Goal: Task Accomplishment & Management: Manage account settings

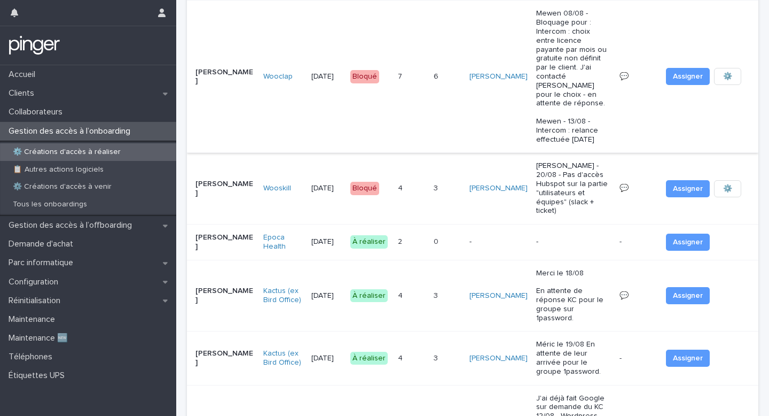
scroll to position [122, 0]
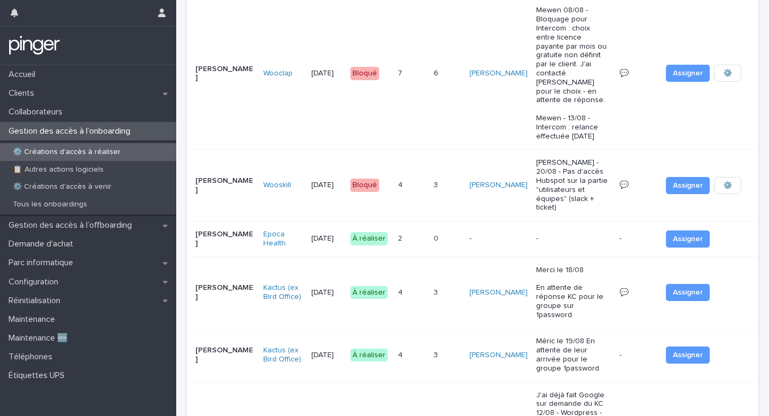
click at [461, 230] on div "0 0" at bounding box center [448, 239] width 28 height 18
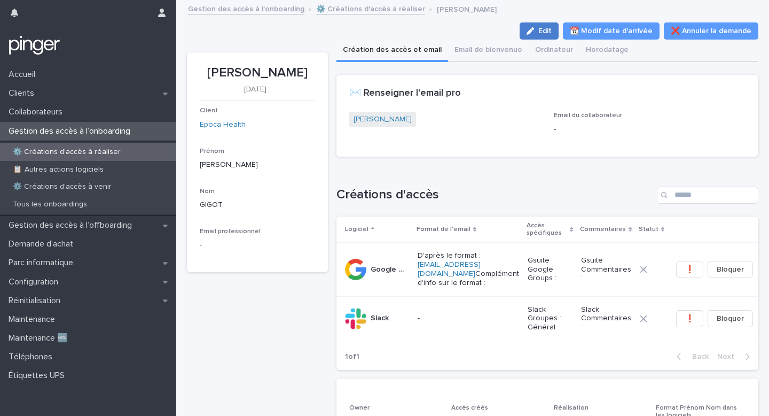
click at [534, 28] on icon "button" at bounding box center [530, 30] width 7 height 7
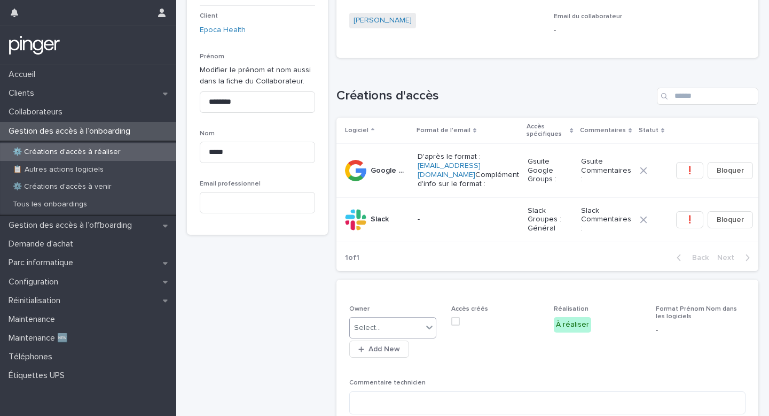
scroll to position [301, 0]
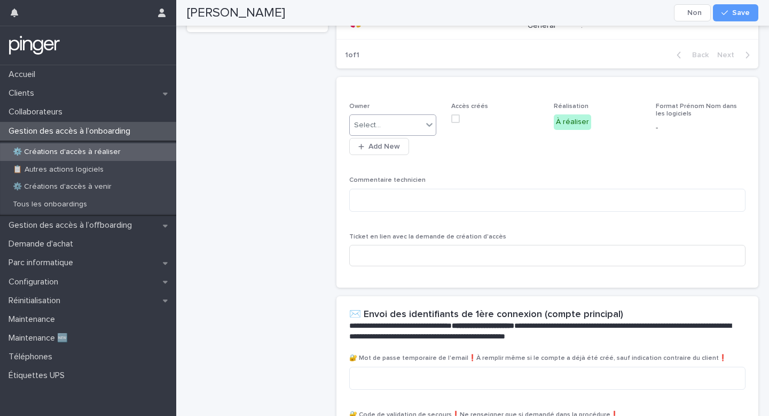
click at [395, 129] on div "Select..." at bounding box center [386, 125] width 73 height 18
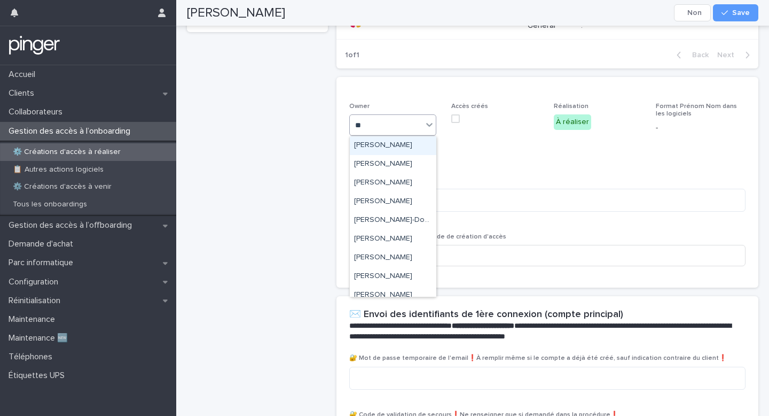
type input "***"
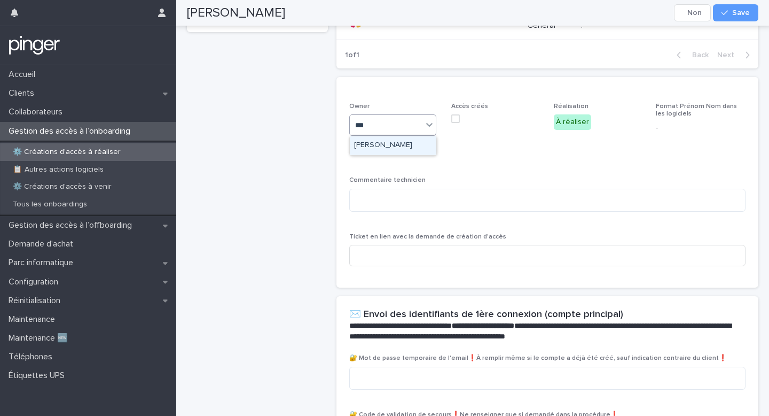
click at [392, 150] on div "[PERSON_NAME]" at bounding box center [393, 145] width 87 height 19
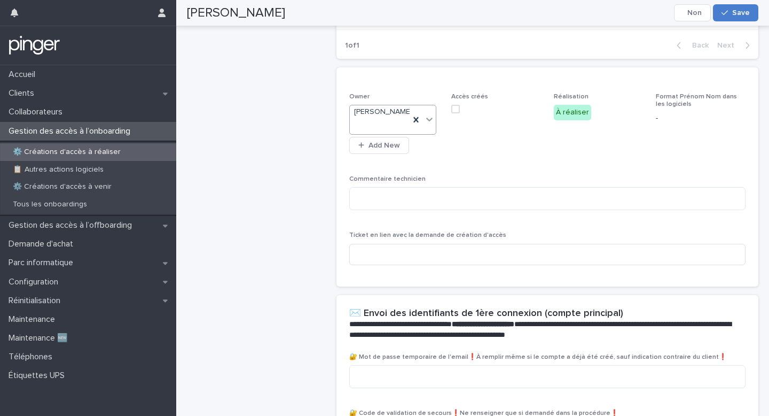
click at [748, 18] on button "Save" at bounding box center [735, 12] width 45 height 17
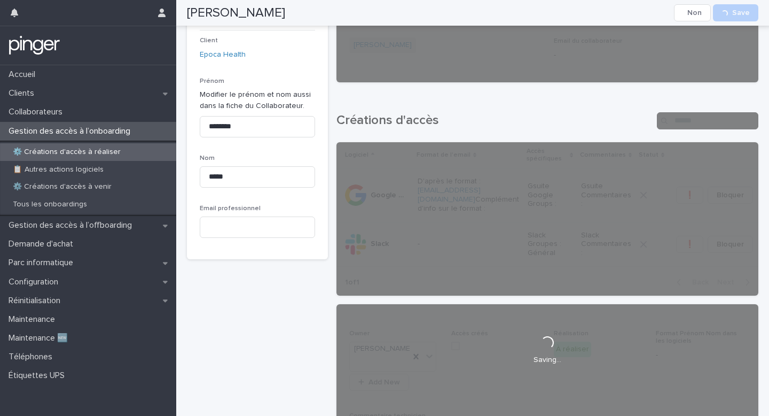
scroll to position [0, 0]
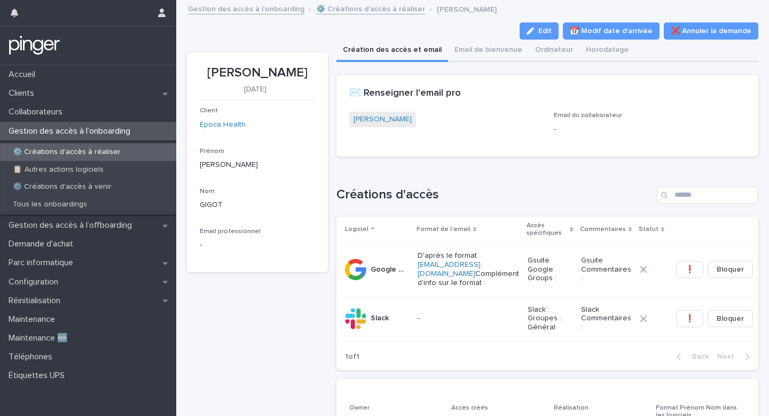
click at [267, 72] on p "[PERSON_NAME]" at bounding box center [257, 72] width 115 height 15
copy p "[PERSON_NAME]"
click at [541, 25] on button "Edit" at bounding box center [539, 30] width 39 height 17
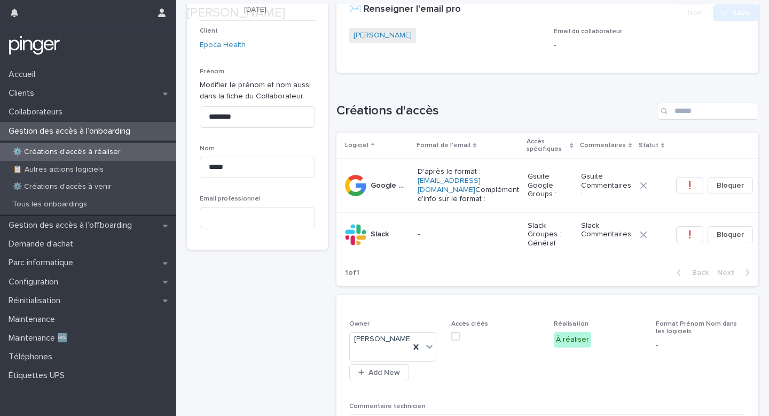
scroll to position [434, 0]
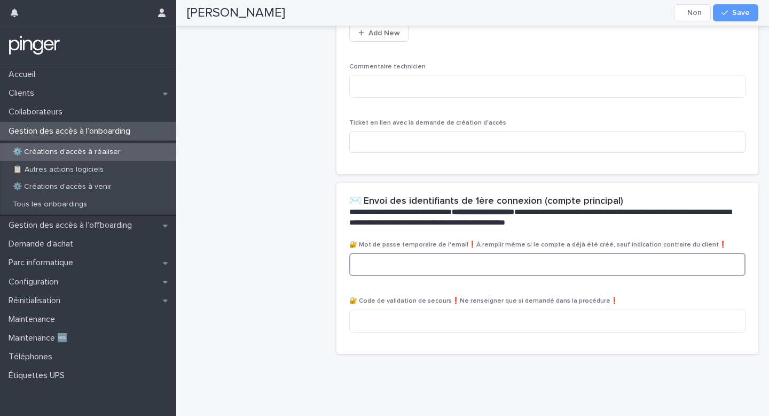
click at [395, 263] on textarea at bounding box center [547, 264] width 396 height 23
paste textarea "**********"
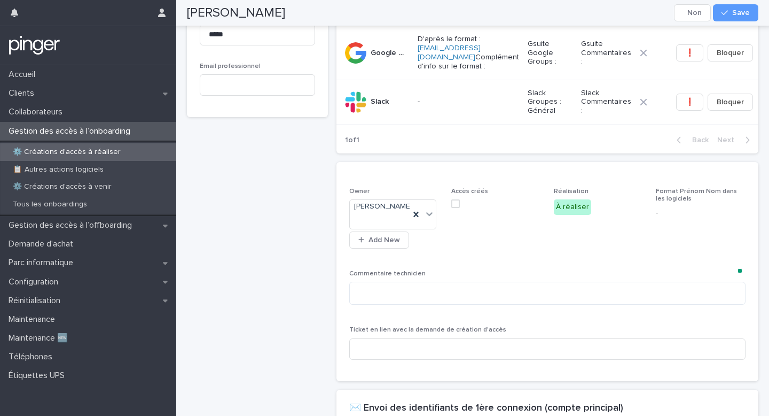
scroll to position [0, 0]
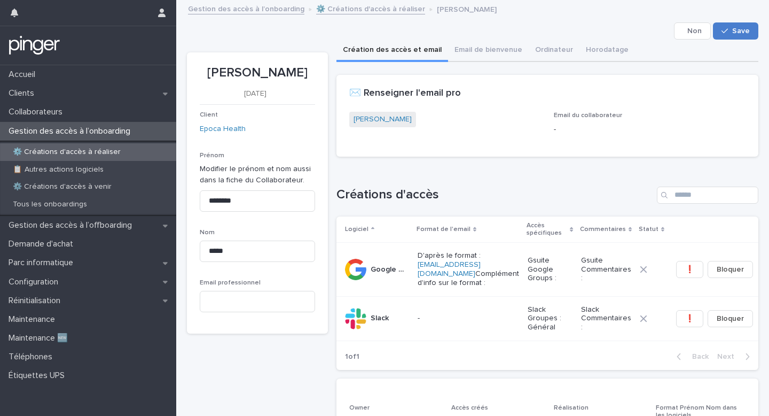
type textarea "**********"
click at [737, 27] on span "Save" at bounding box center [741, 30] width 18 height 7
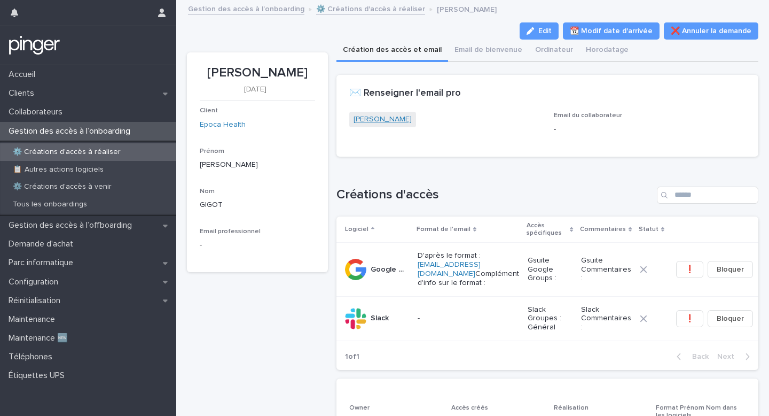
click at [382, 117] on link "[PERSON_NAME]" at bounding box center [383, 119] width 58 height 11
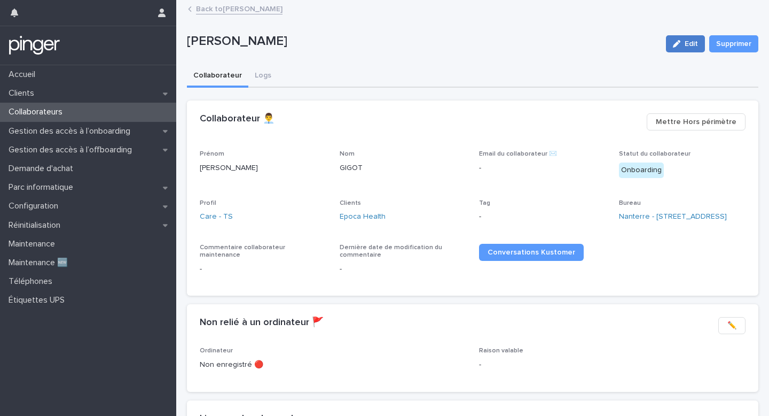
click at [678, 45] on icon "button" at bounding box center [676, 43] width 7 height 7
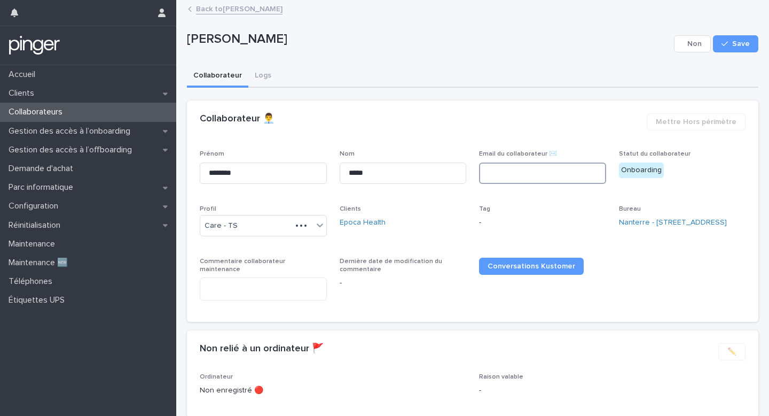
click at [521, 169] on input at bounding box center [542, 172] width 127 height 21
paste input "**********"
type input "**********"
click at [736, 36] on button "Save" at bounding box center [735, 43] width 45 height 17
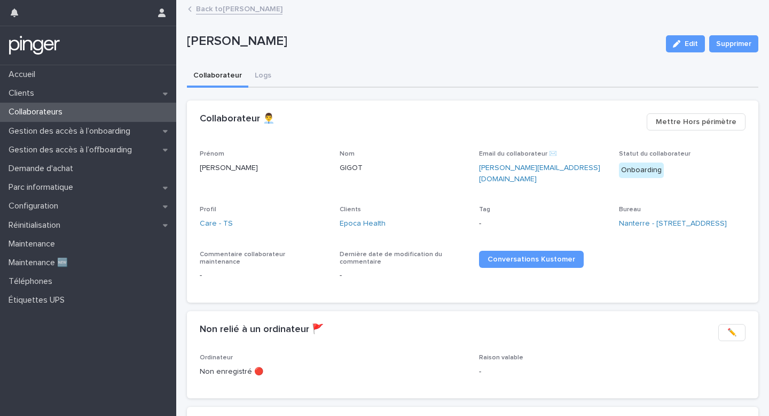
click at [230, 11] on link "Back to [PERSON_NAME]" at bounding box center [239, 8] width 87 height 12
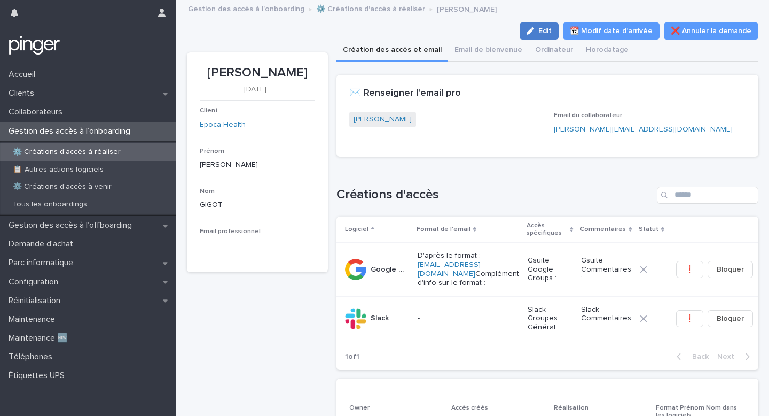
click at [551, 23] on button "Edit" at bounding box center [539, 30] width 39 height 17
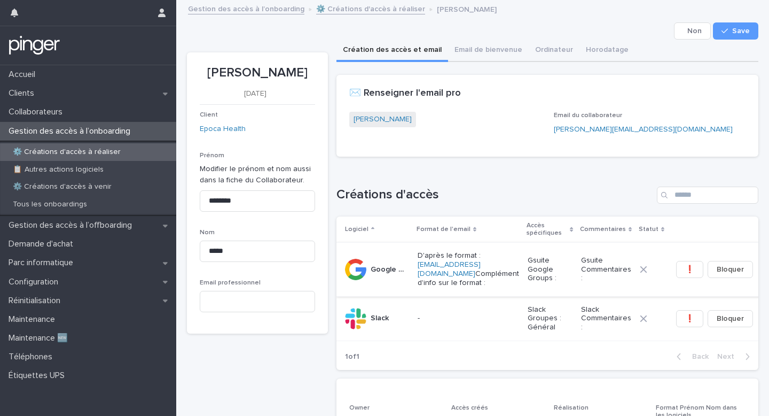
click at [685, 269] on span "❗" at bounding box center [689, 269] width 9 height 11
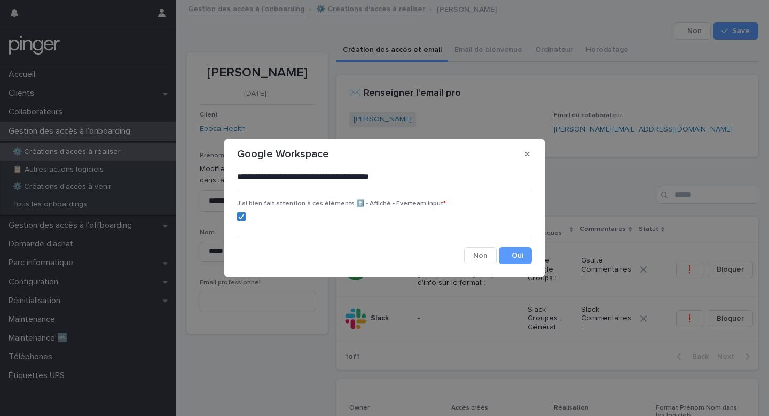
click at [531, 241] on div "**********" at bounding box center [384, 217] width 300 height 97
click at [525, 247] on button "Save" at bounding box center [515, 255] width 33 height 17
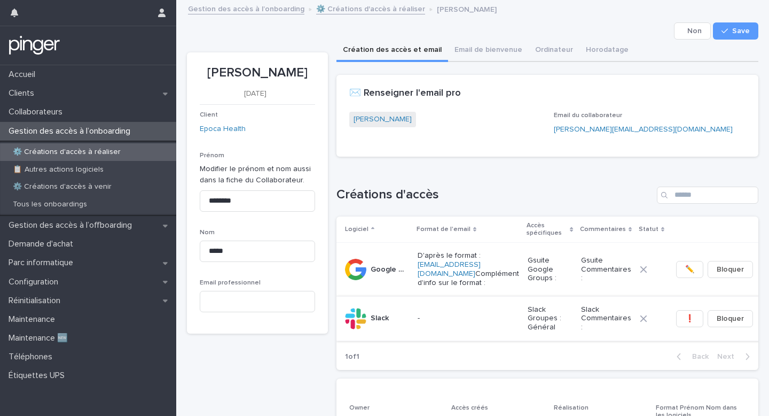
click at [685, 320] on span "❗" at bounding box center [689, 318] width 9 height 11
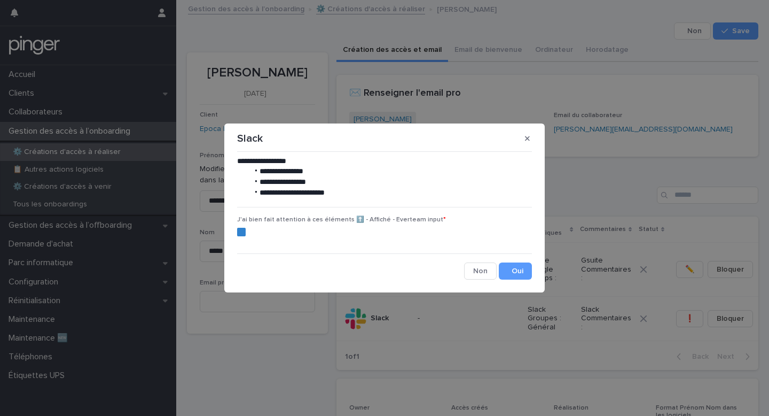
click at [518, 248] on div "**********" at bounding box center [384, 218] width 295 height 124
click at [515, 269] on button "Save" at bounding box center [515, 270] width 33 height 17
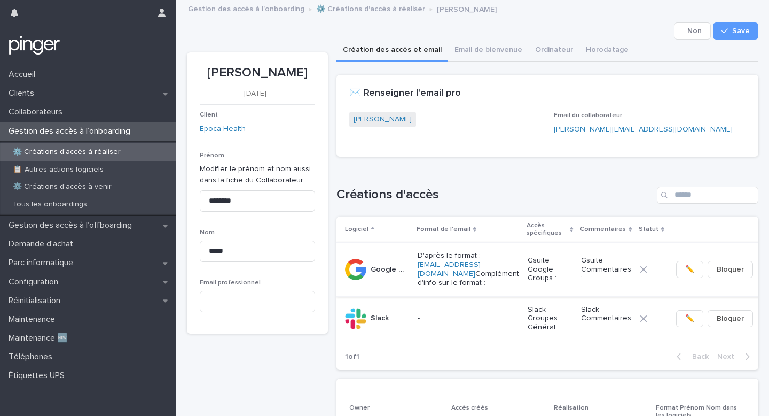
click at [685, 265] on span "✏️" at bounding box center [689, 269] width 9 height 11
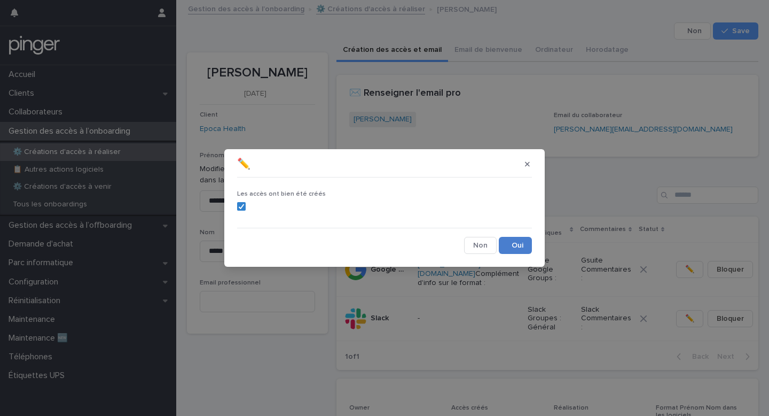
click at [519, 245] on button "Save" at bounding box center [515, 245] width 33 height 17
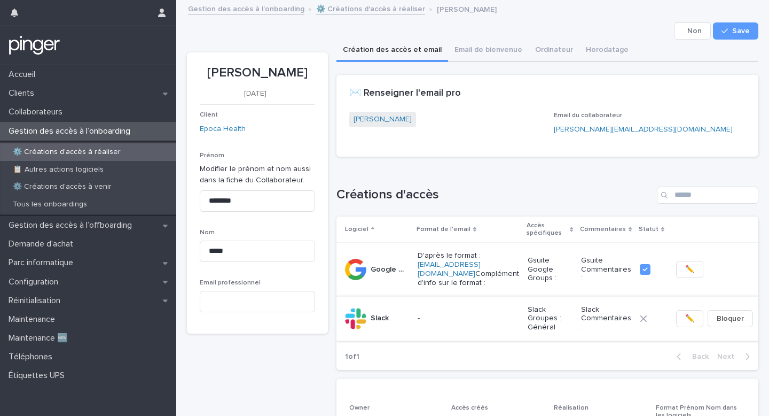
click at [685, 320] on span "✏️" at bounding box center [689, 318] width 9 height 11
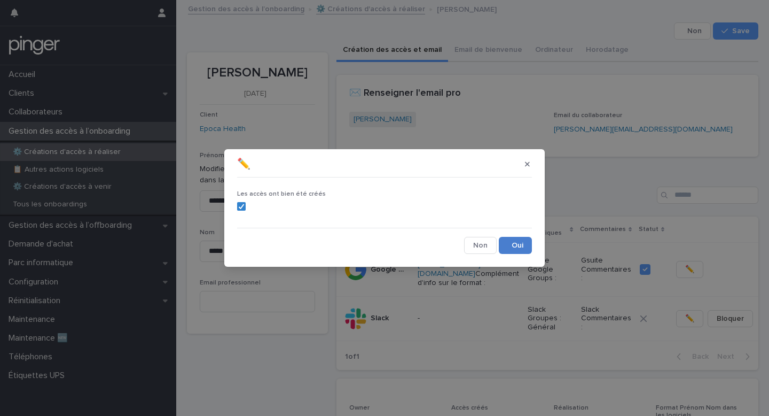
click at [517, 247] on button "Save" at bounding box center [515, 245] width 33 height 17
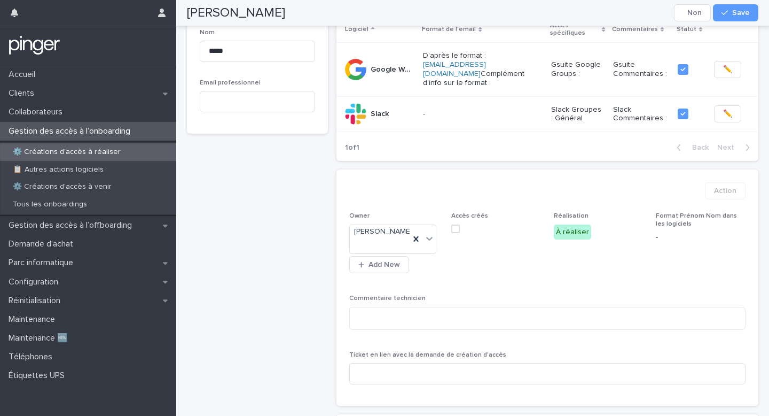
scroll to position [205, 0]
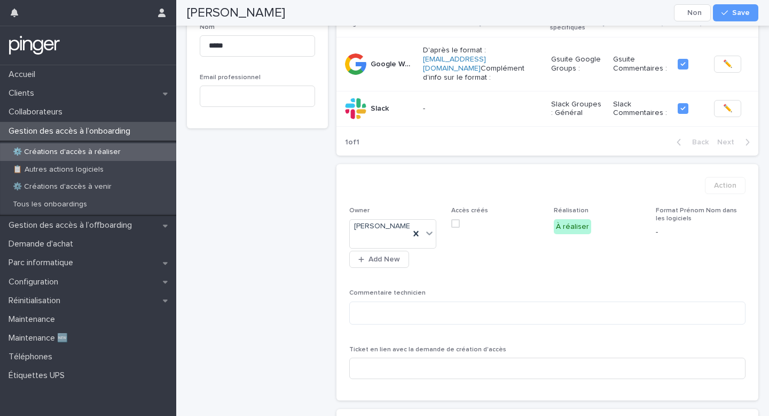
click at [457, 219] on span at bounding box center [455, 223] width 9 height 9
click at [730, 11] on div "button" at bounding box center [727, 12] width 11 height 7
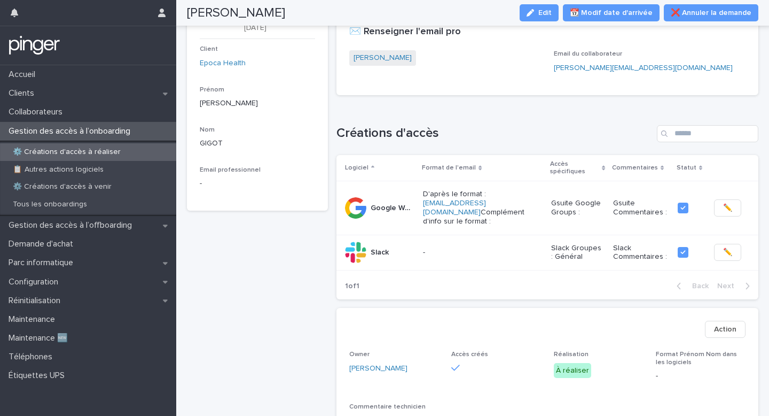
scroll to position [0, 0]
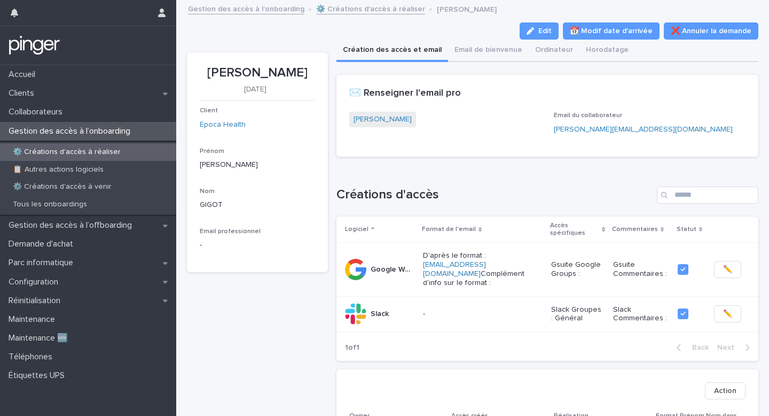
click at [327, 6] on link "⚙️ Créations d'accès à réaliser" at bounding box center [370, 8] width 109 height 12
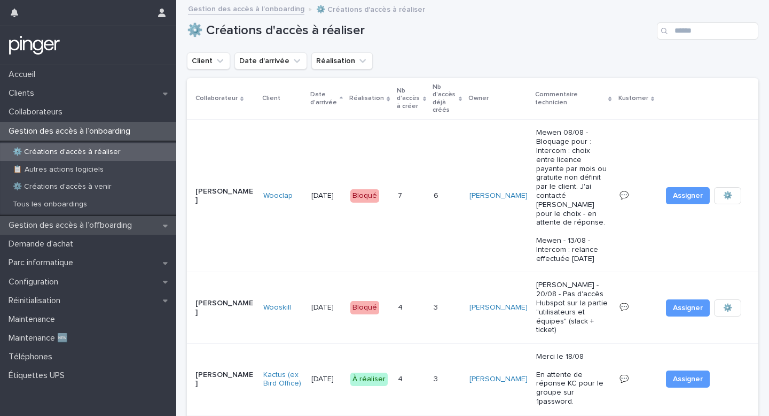
click at [84, 224] on p "Gestion des accès à l’offboarding" at bounding box center [72, 225] width 136 height 10
